Goal: Task Accomplishment & Management: Manage account settings

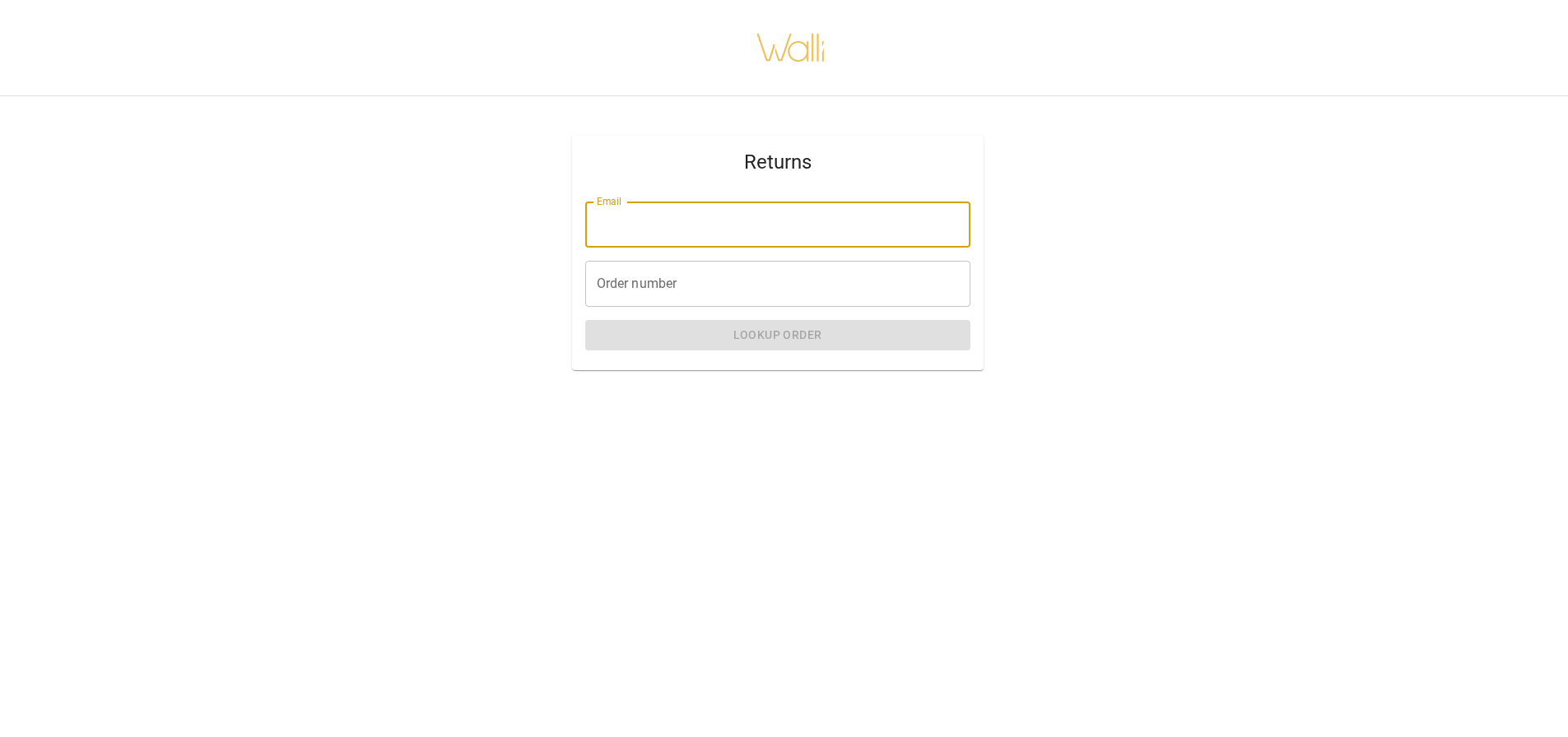
click at [678, 239] on input "Email" at bounding box center [778, 224] width 385 height 46
type input "**********"
click at [635, 277] on div "Order number Order number" at bounding box center [778, 284] width 385 height 46
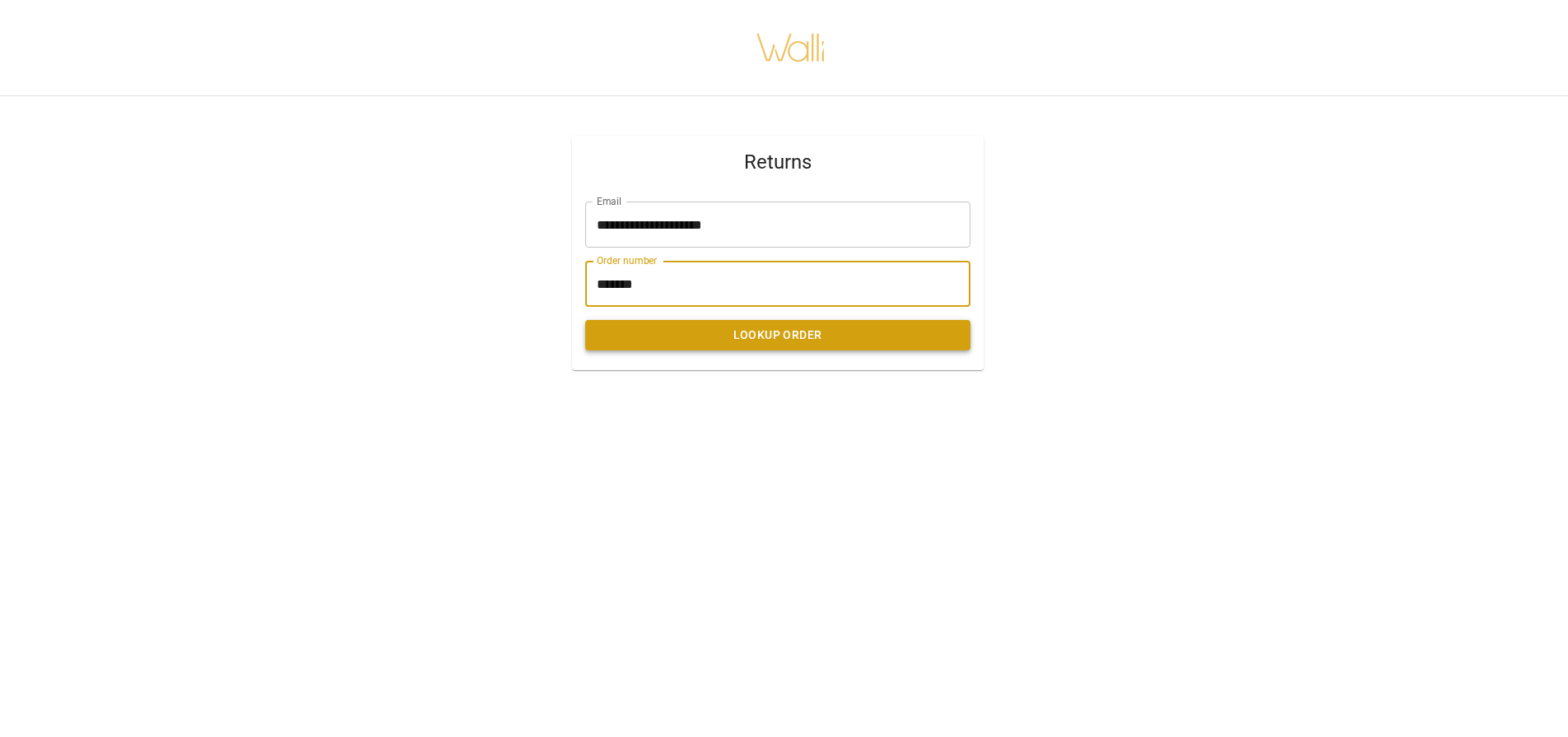
type input "*******"
click at [703, 332] on button "Lookup Order" at bounding box center [778, 335] width 385 height 31
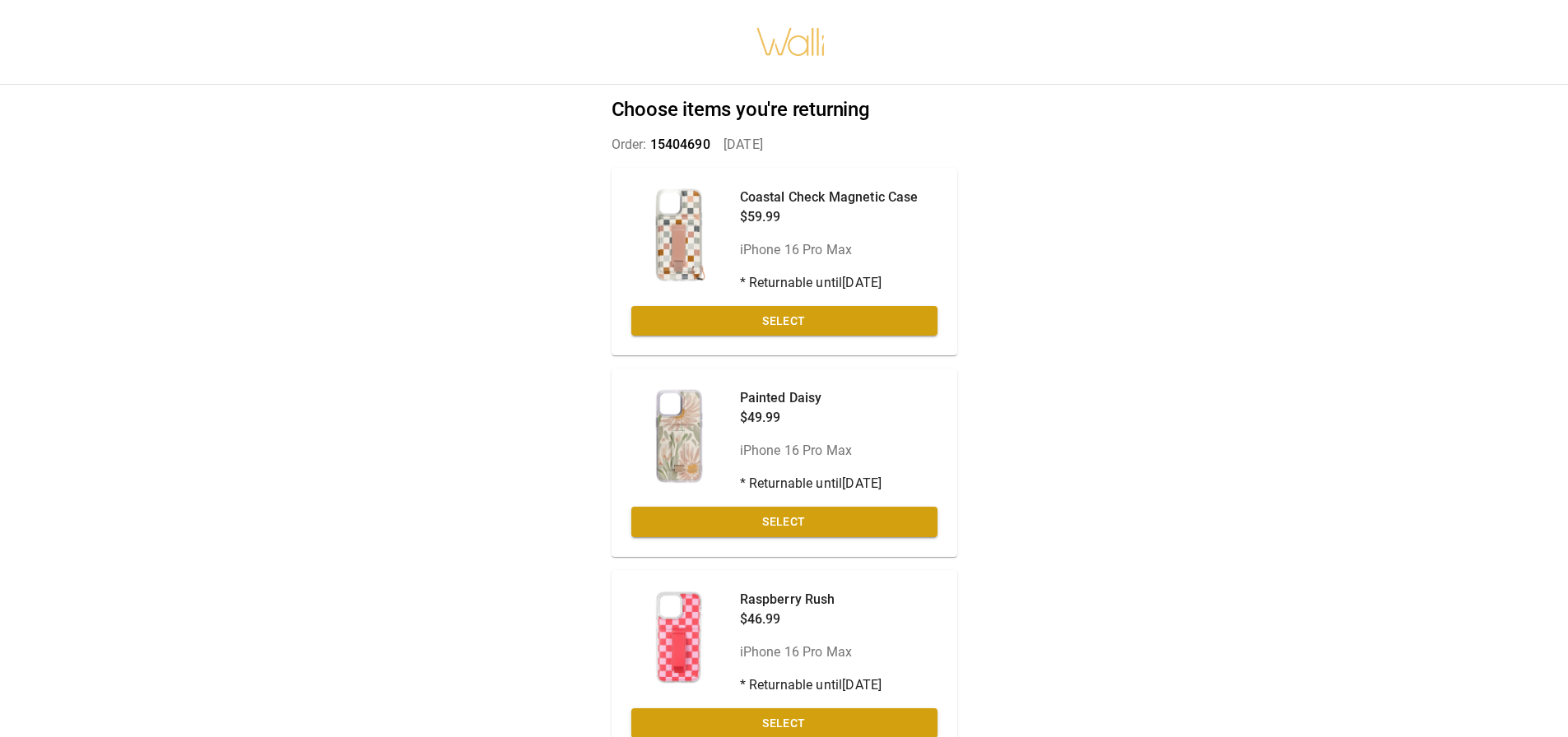
drag, startPoint x: 784, startPoint y: 530, endPoint x: 813, endPoint y: 530, distance: 29.0
click at [784, 529] on button "Select" at bounding box center [784, 522] width 307 height 31
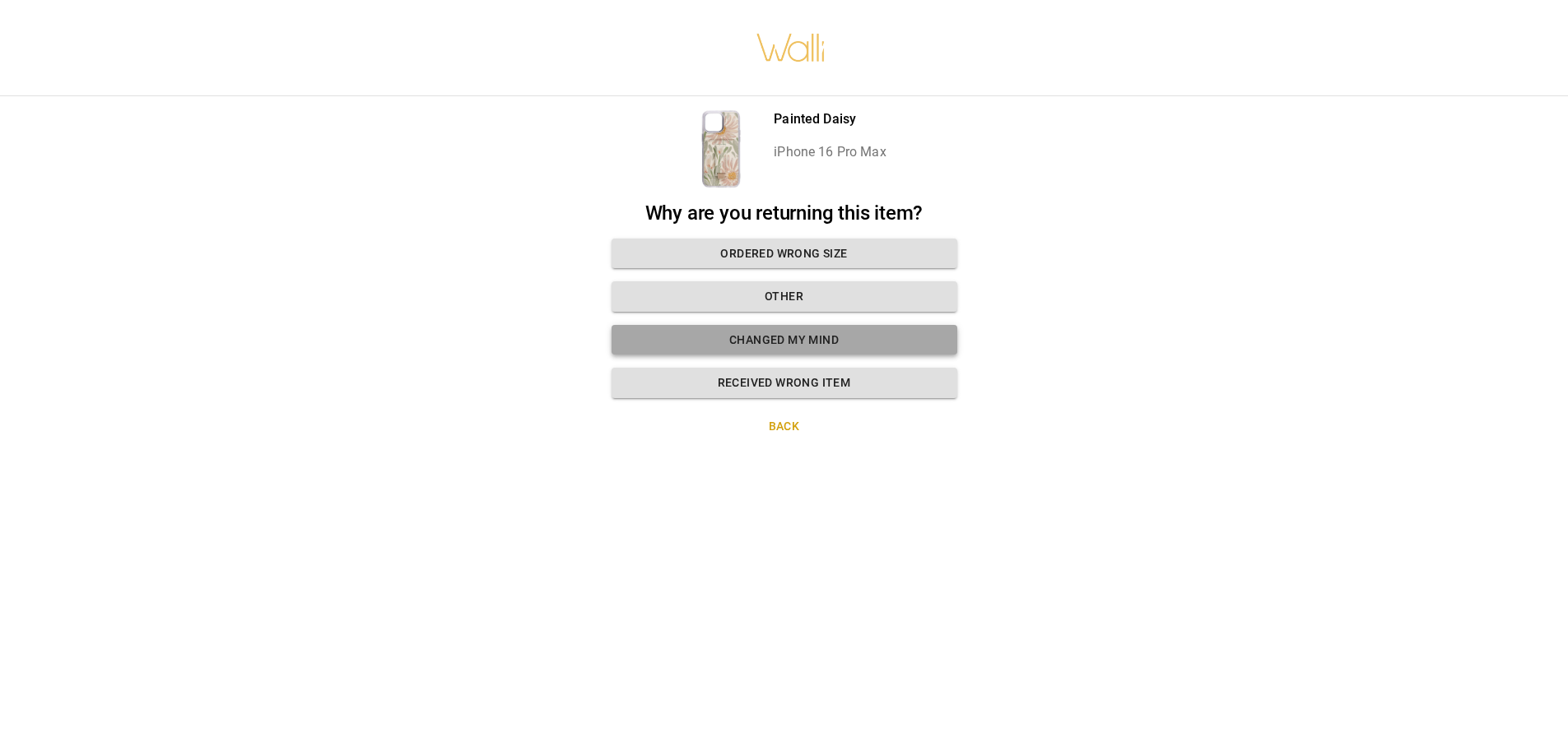
click at [815, 345] on button "Changed my mind" at bounding box center [784, 340] width 345 height 31
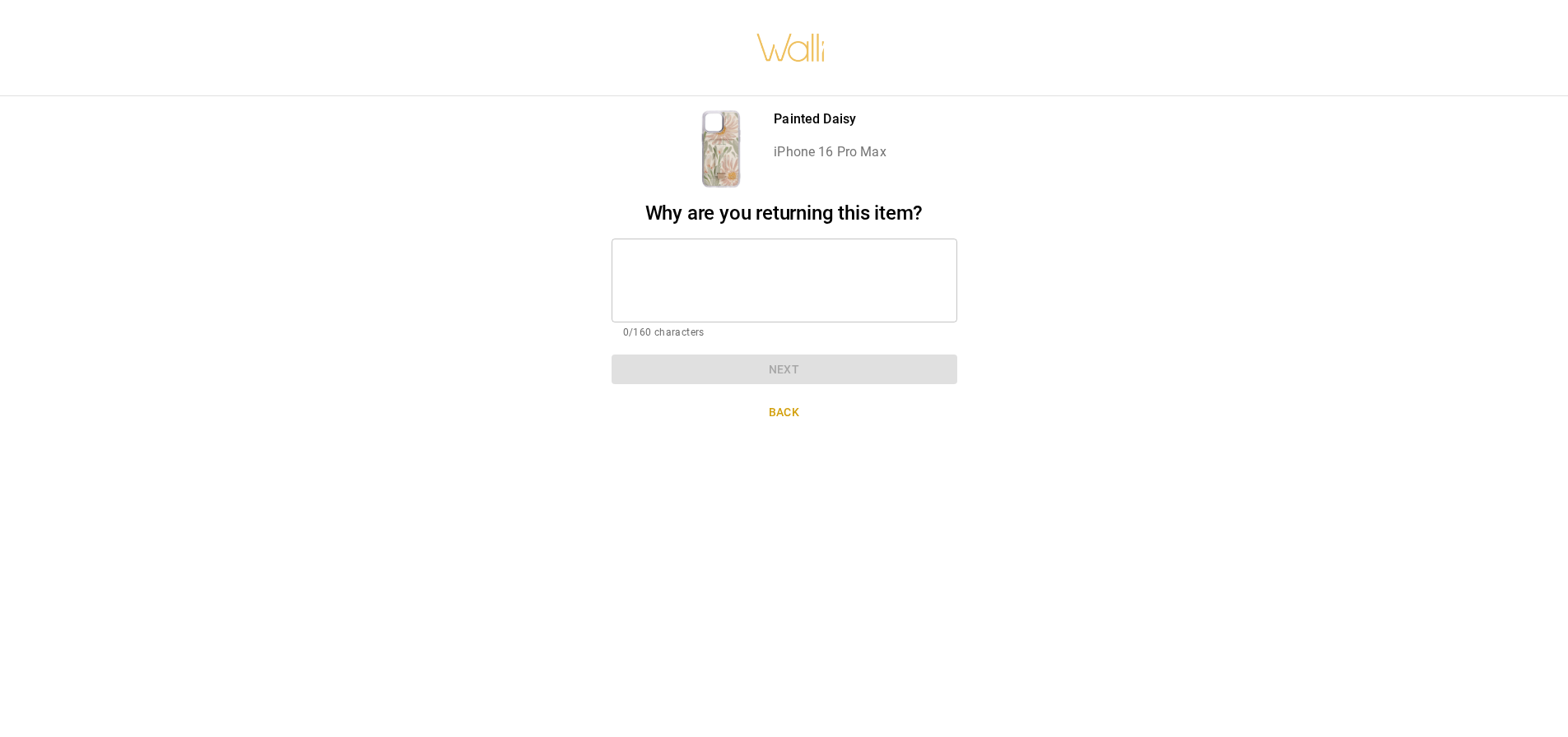
click at [713, 256] on textarea at bounding box center [784, 280] width 323 height 57
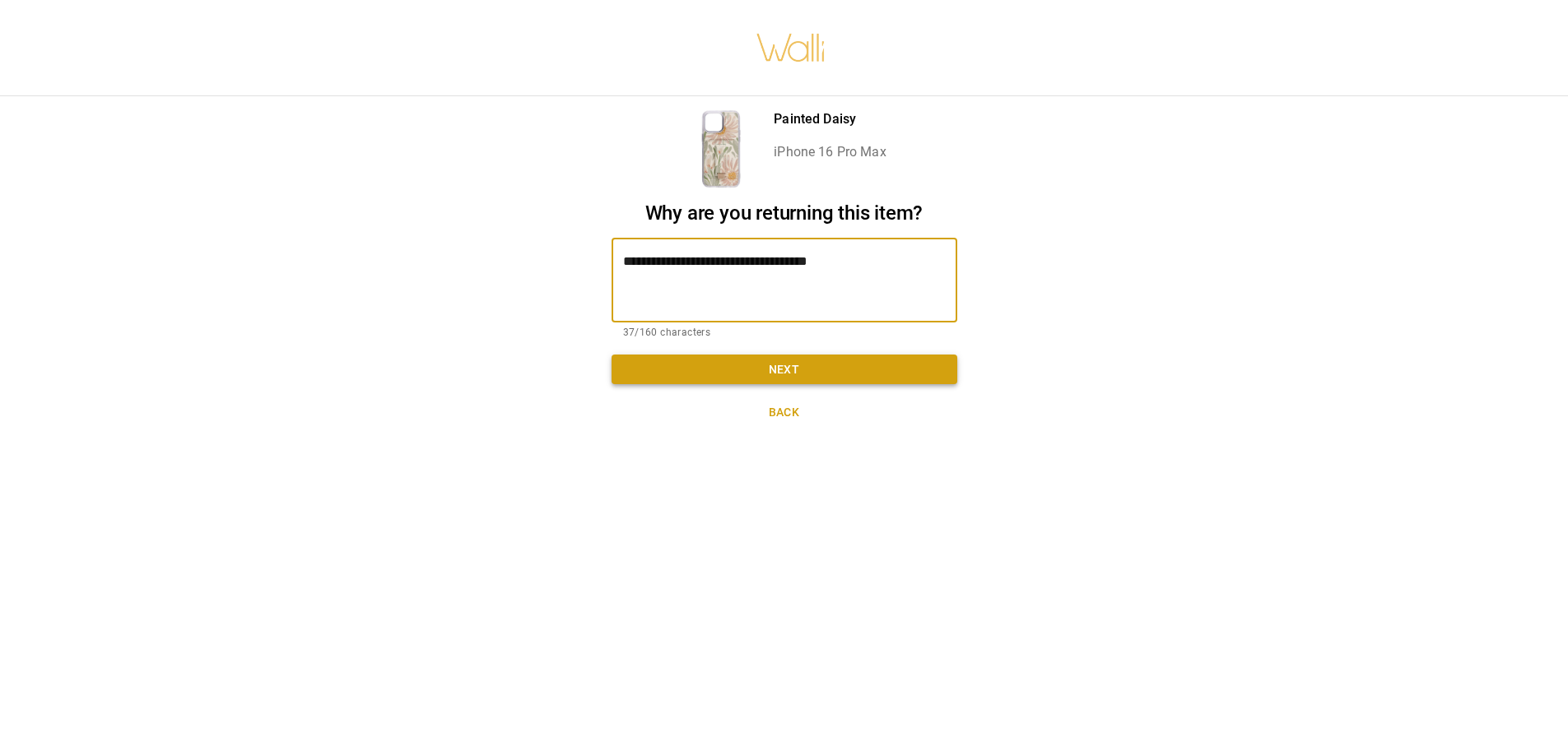
type textarea "**********"
click at [827, 371] on button "Next" at bounding box center [784, 369] width 345 height 31
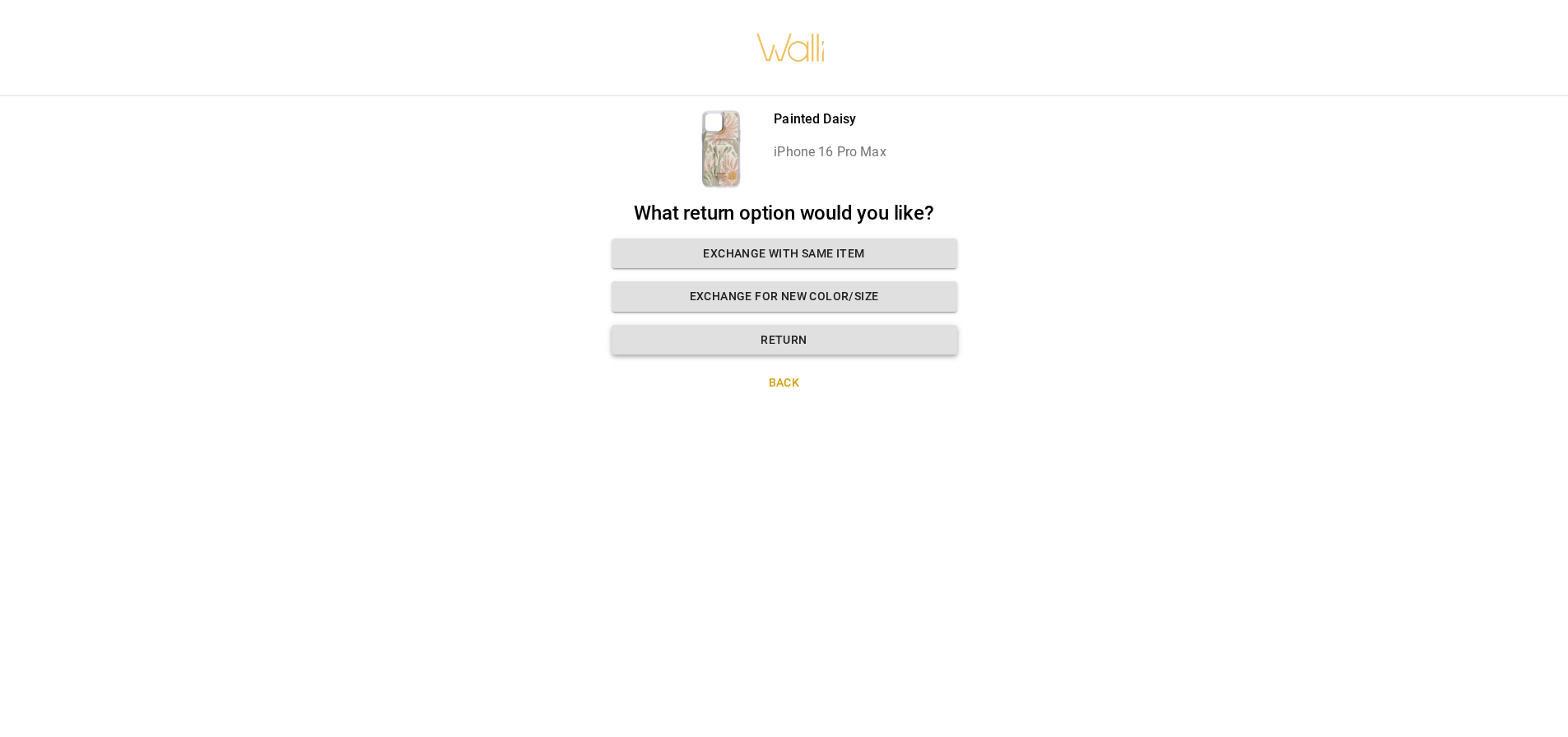
click at [916, 344] on button "Return" at bounding box center [784, 340] width 345 height 31
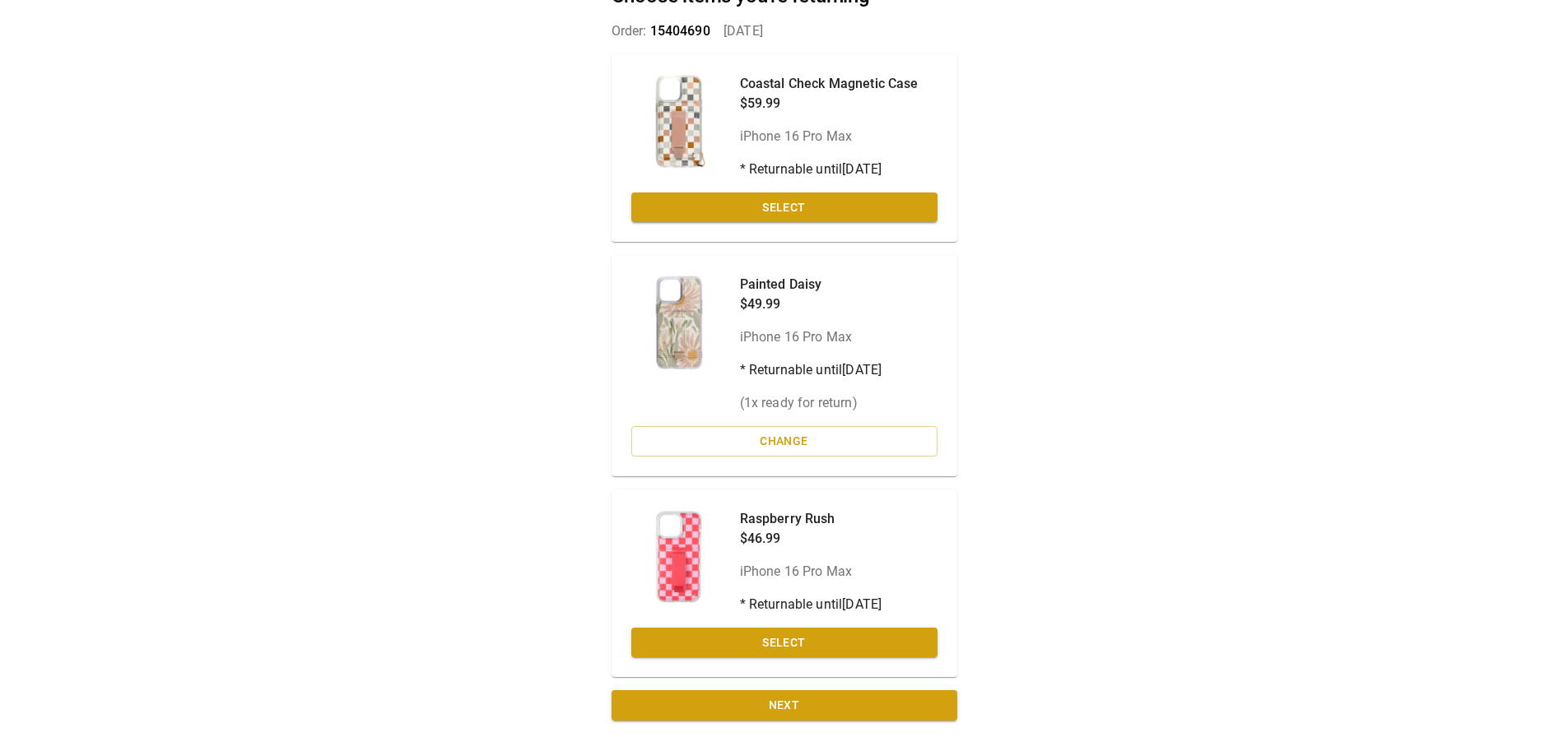
scroll to position [117, 0]
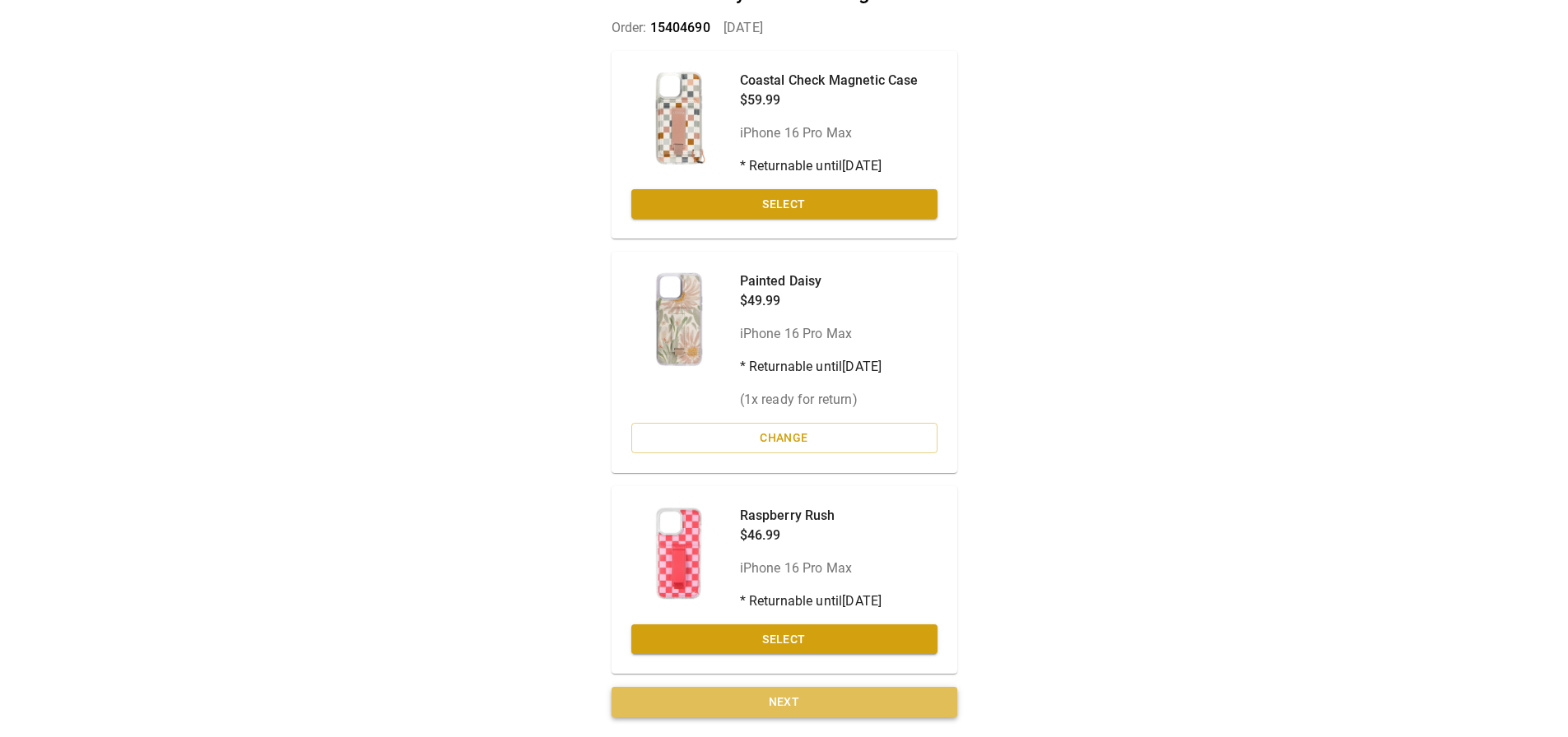
click at [873, 715] on button "Next" at bounding box center [784, 702] width 345 height 31
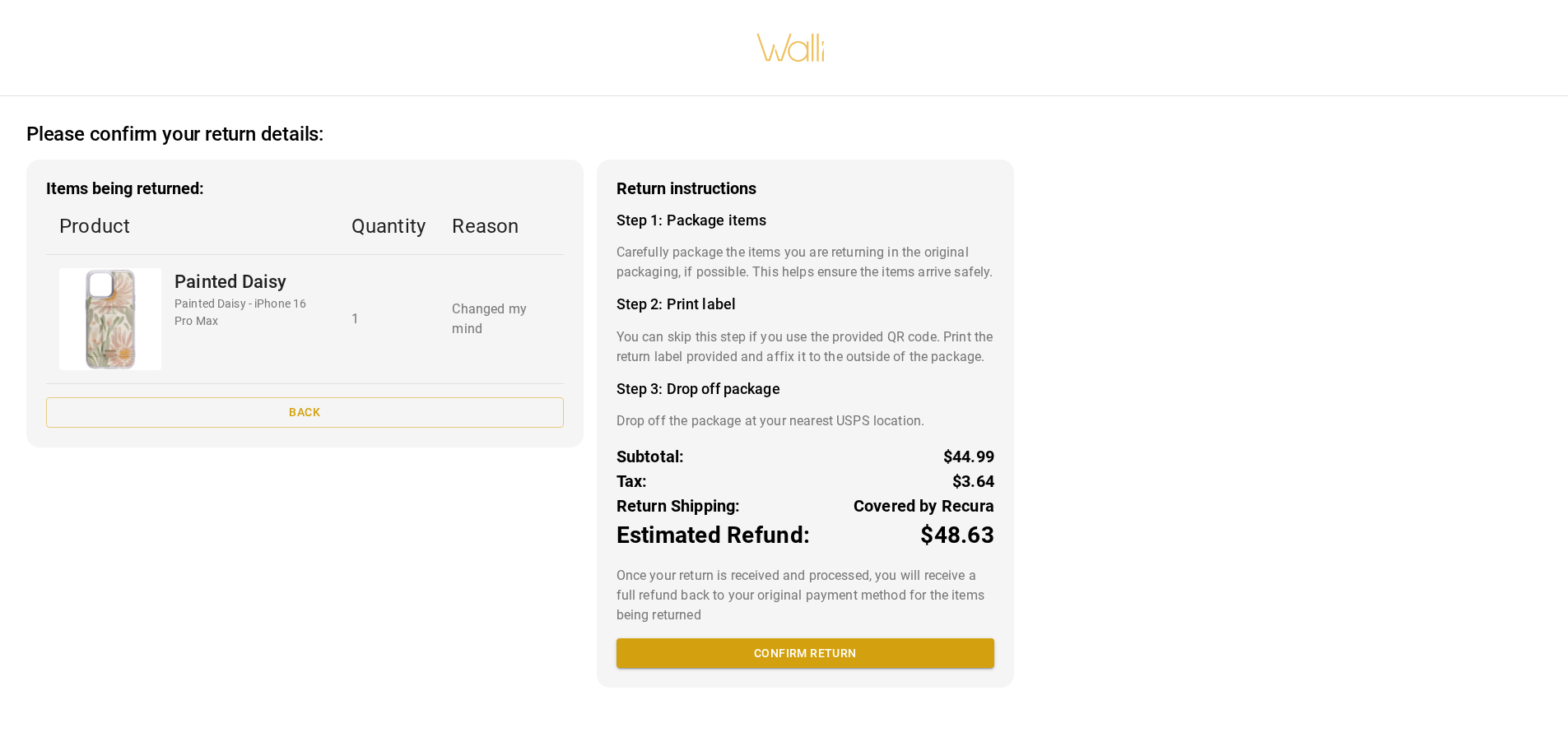
scroll to position [3, 0]
click at [828, 669] on button "Confirm return" at bounding box center [805, 654] width 378 height 31
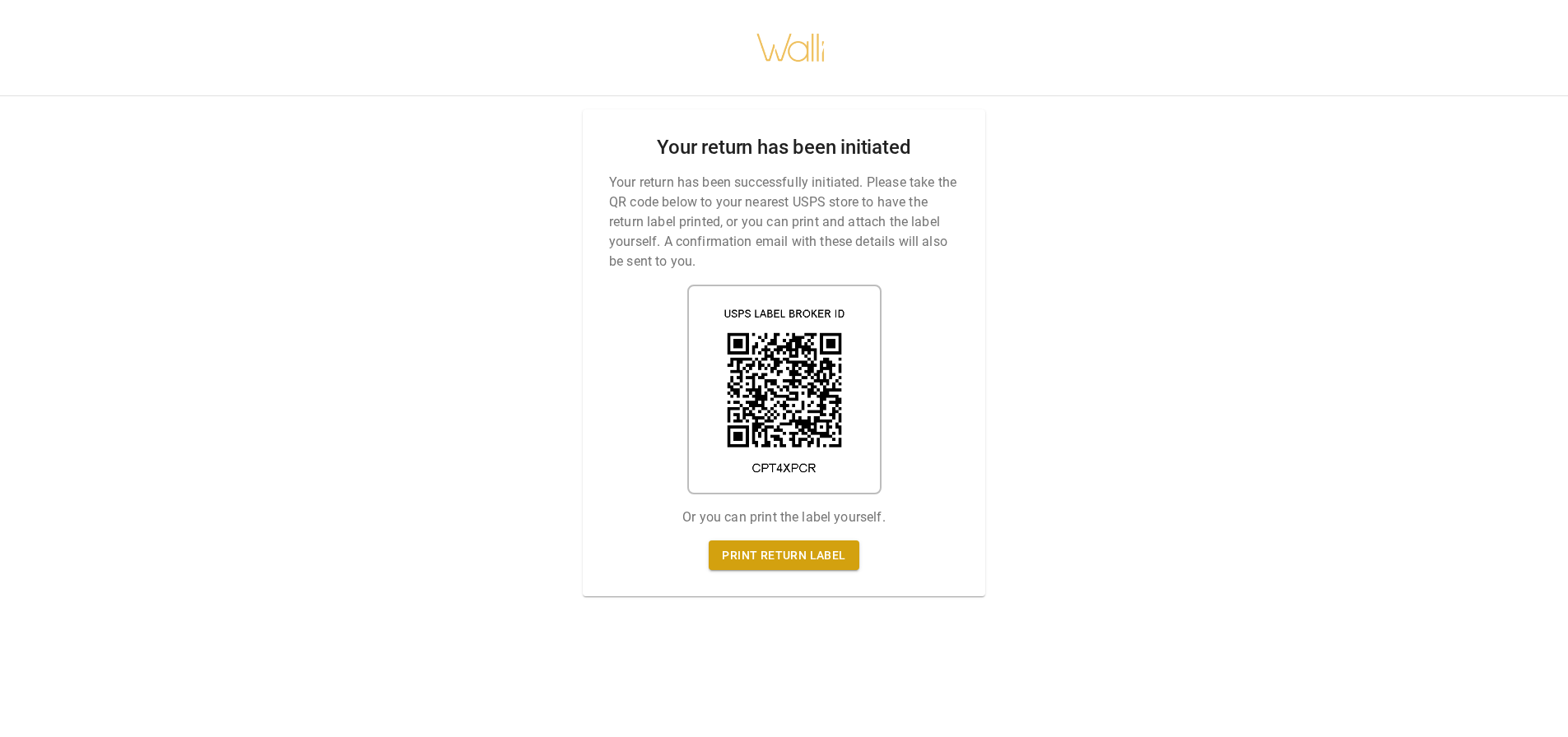
scroll to position [0, 0]
